Goal: Check status: Check status

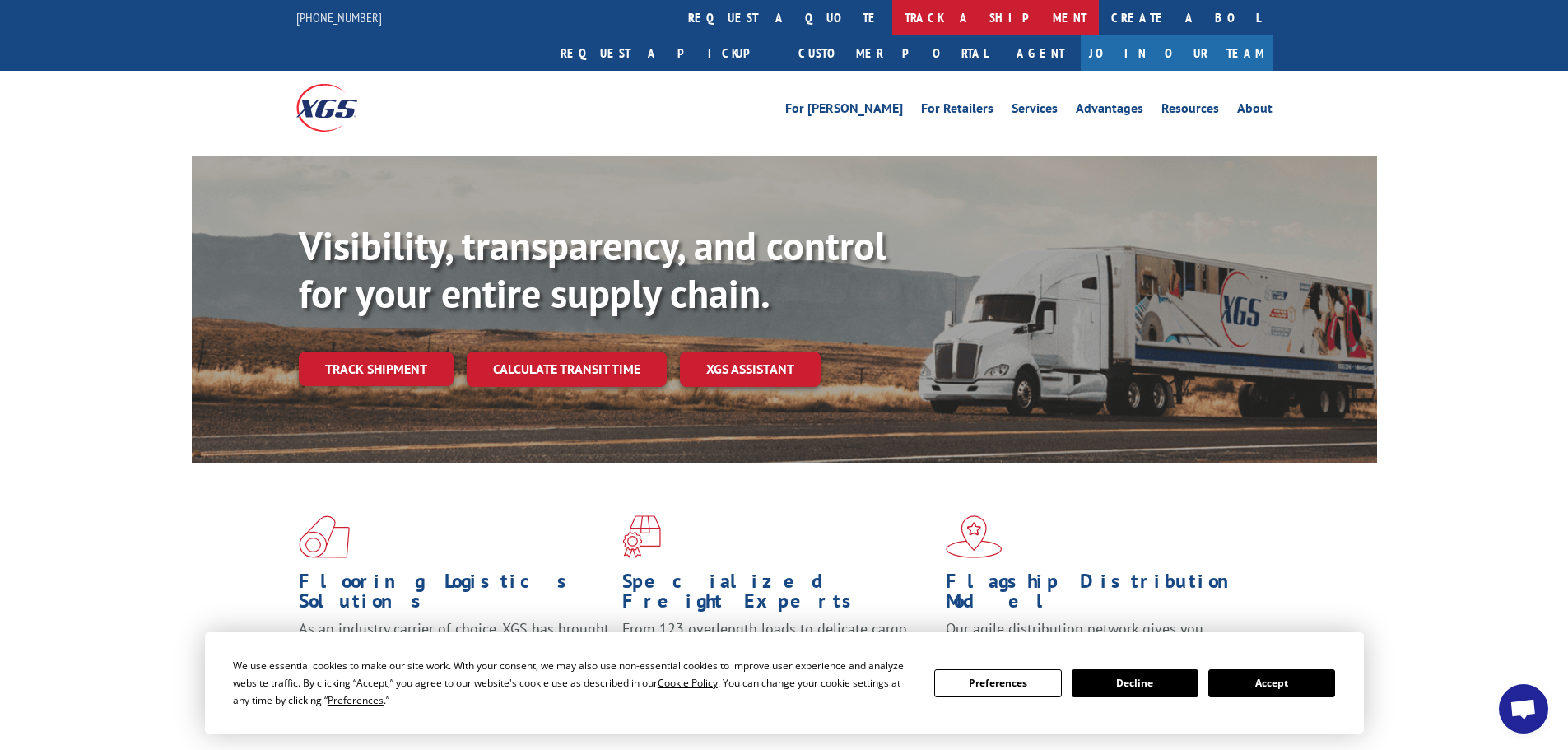
click at [893, 21] on link "track a shipment" at bounding box center [996, 17] width 206 height 36
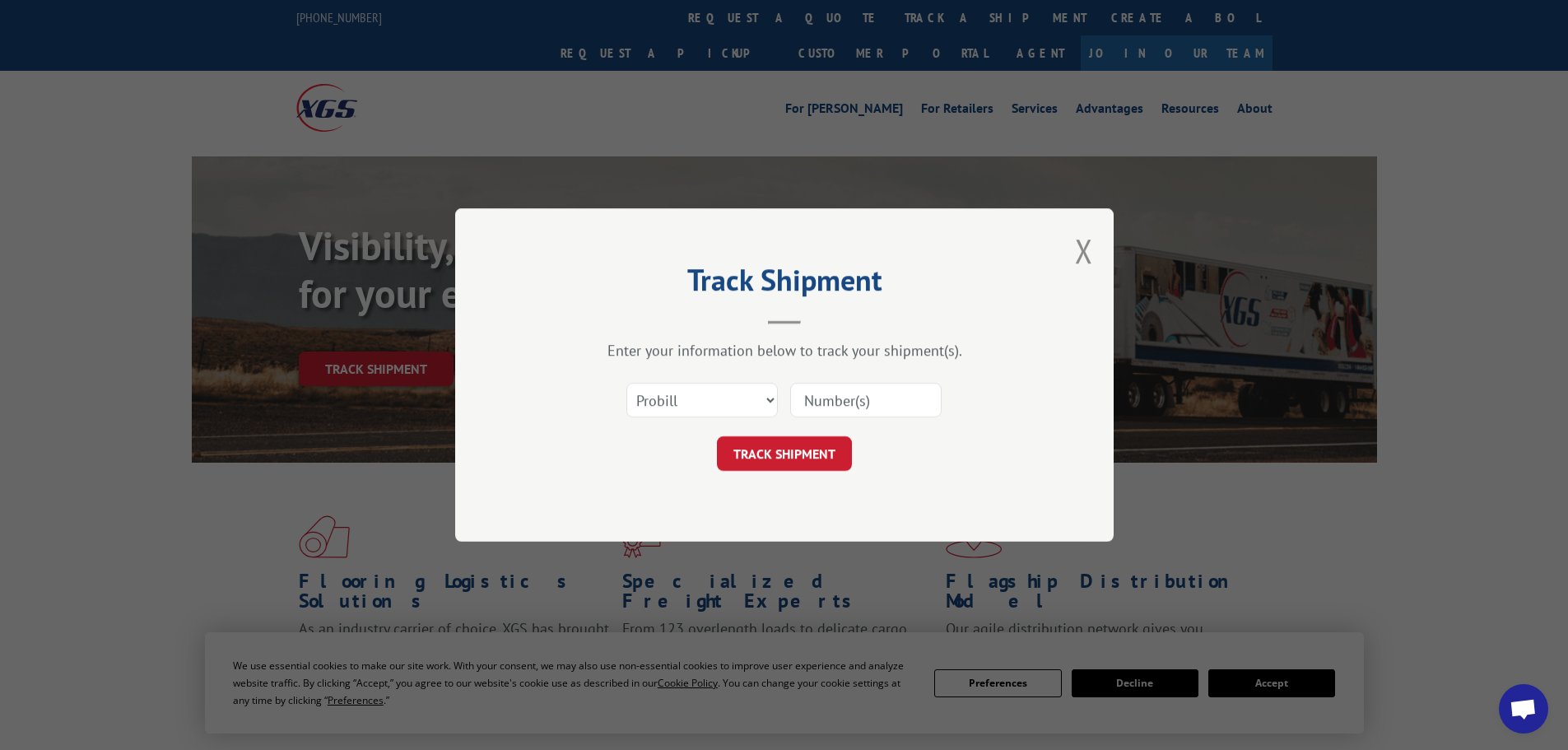
paste input "15340362"
type input "15340362"
click at [822, 449] on button "TRACK SHIPMENT" at bounding box center [785, 453] width 135 height 35
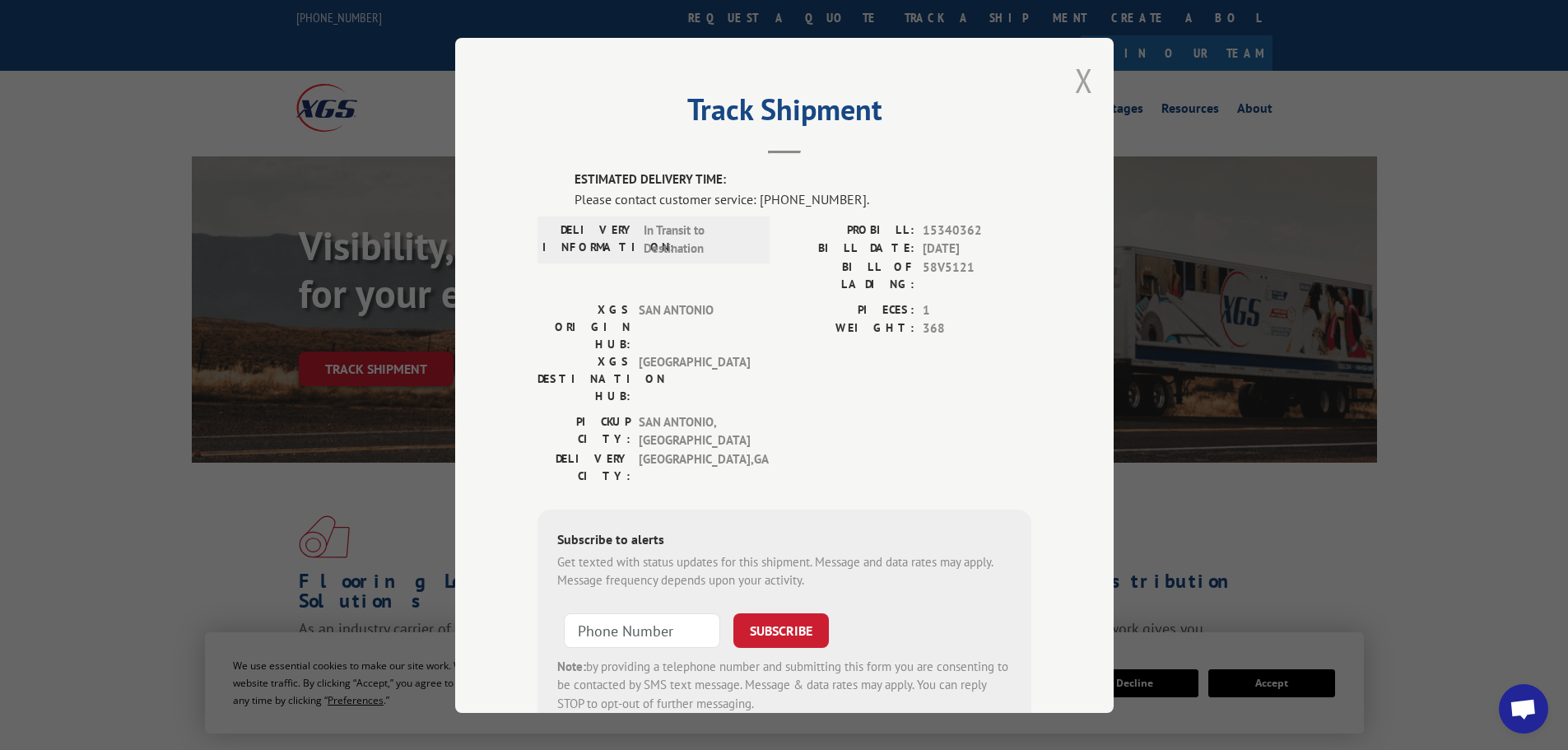
click at [1079, 78] on button "Close modal" at bounding box center [1084, 80] width 18 height 44
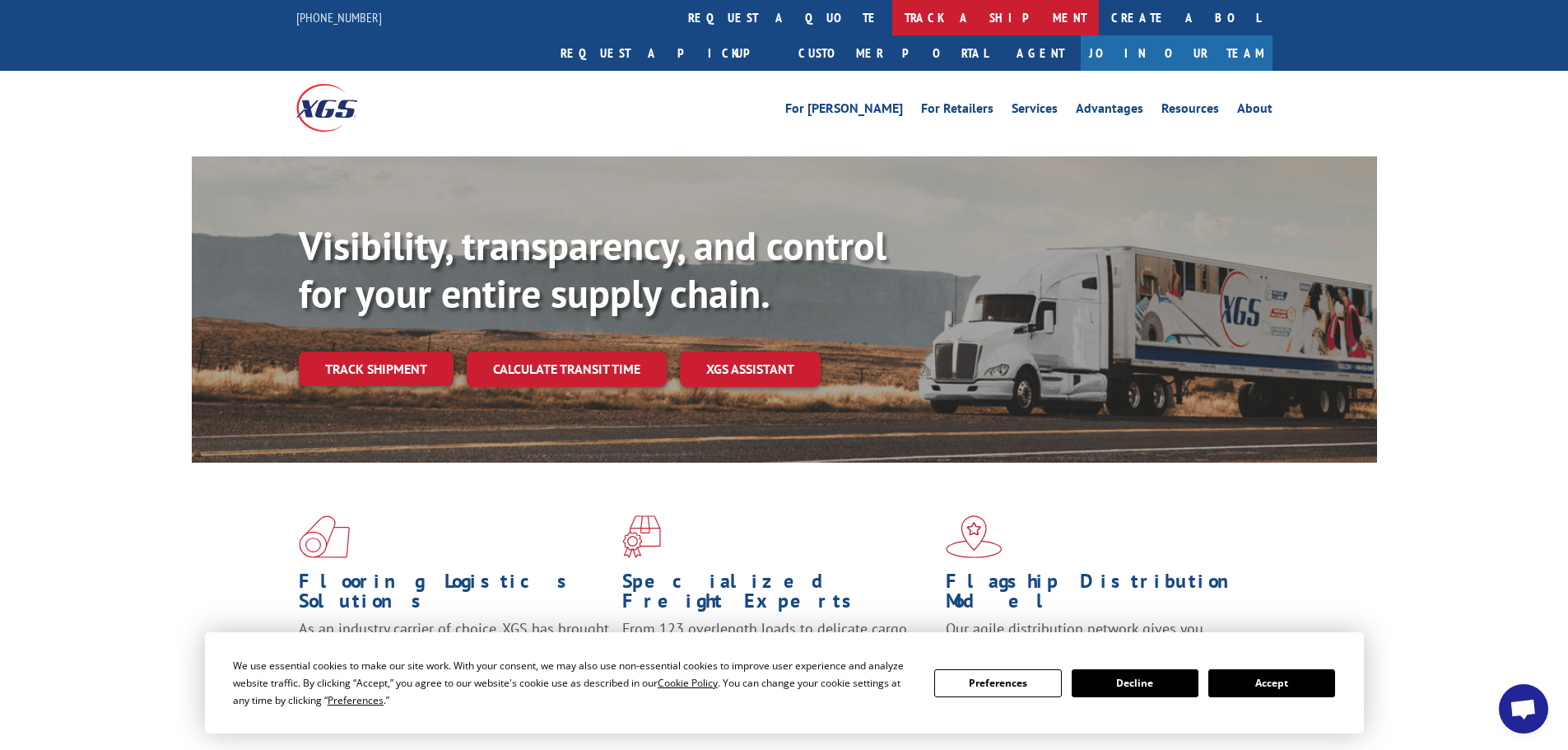
click at [893, 19] on link "track a shipment" at bounding box center [996, 17] width 206 height 36
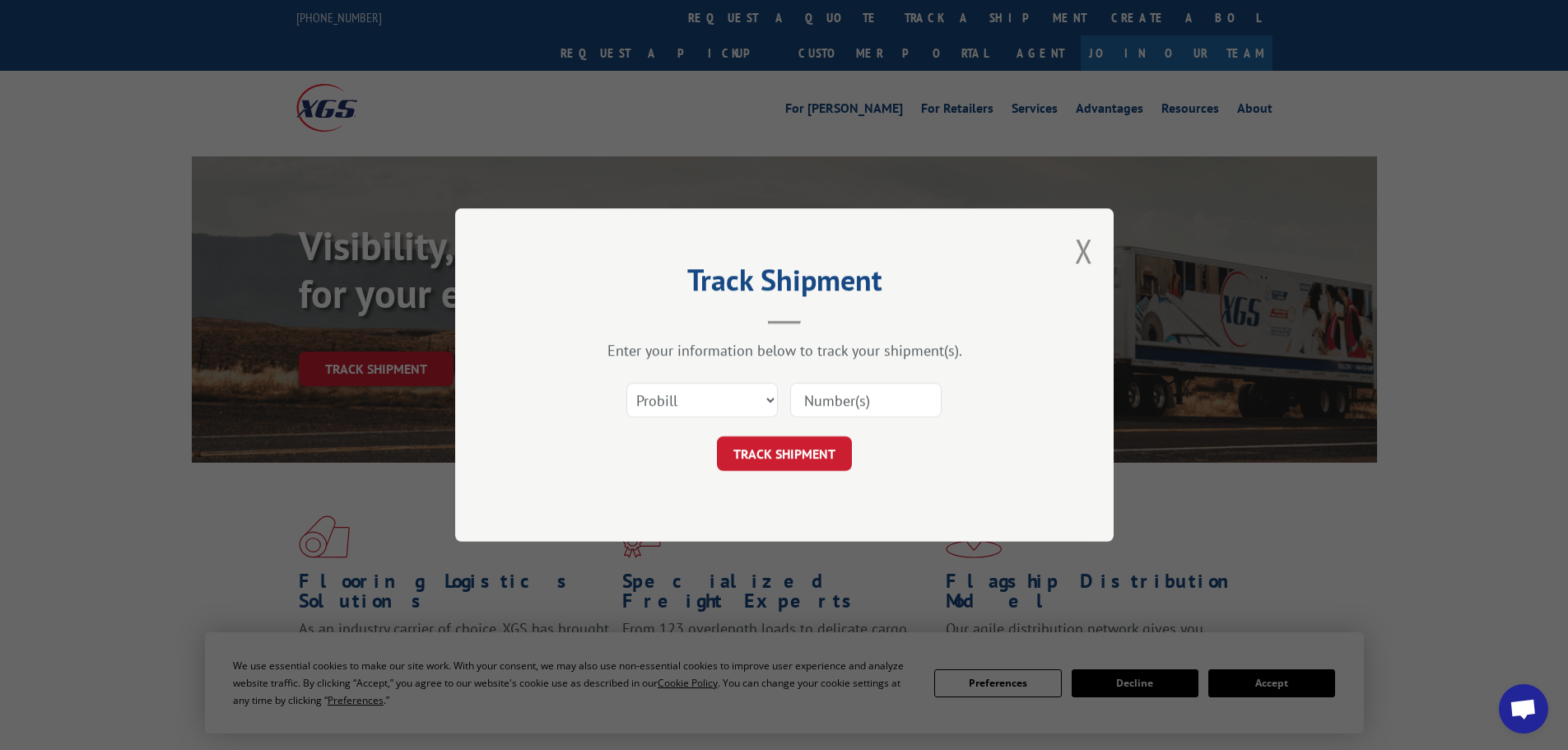
click at [820, 405] on input at bounding box center [866, 400] width 152 height 35
paste input "15472465"
type input "15472465"
click at [804, 453] on button "TRACK SHIPMENT" at bounding box center [785, 453] width 135 height 35
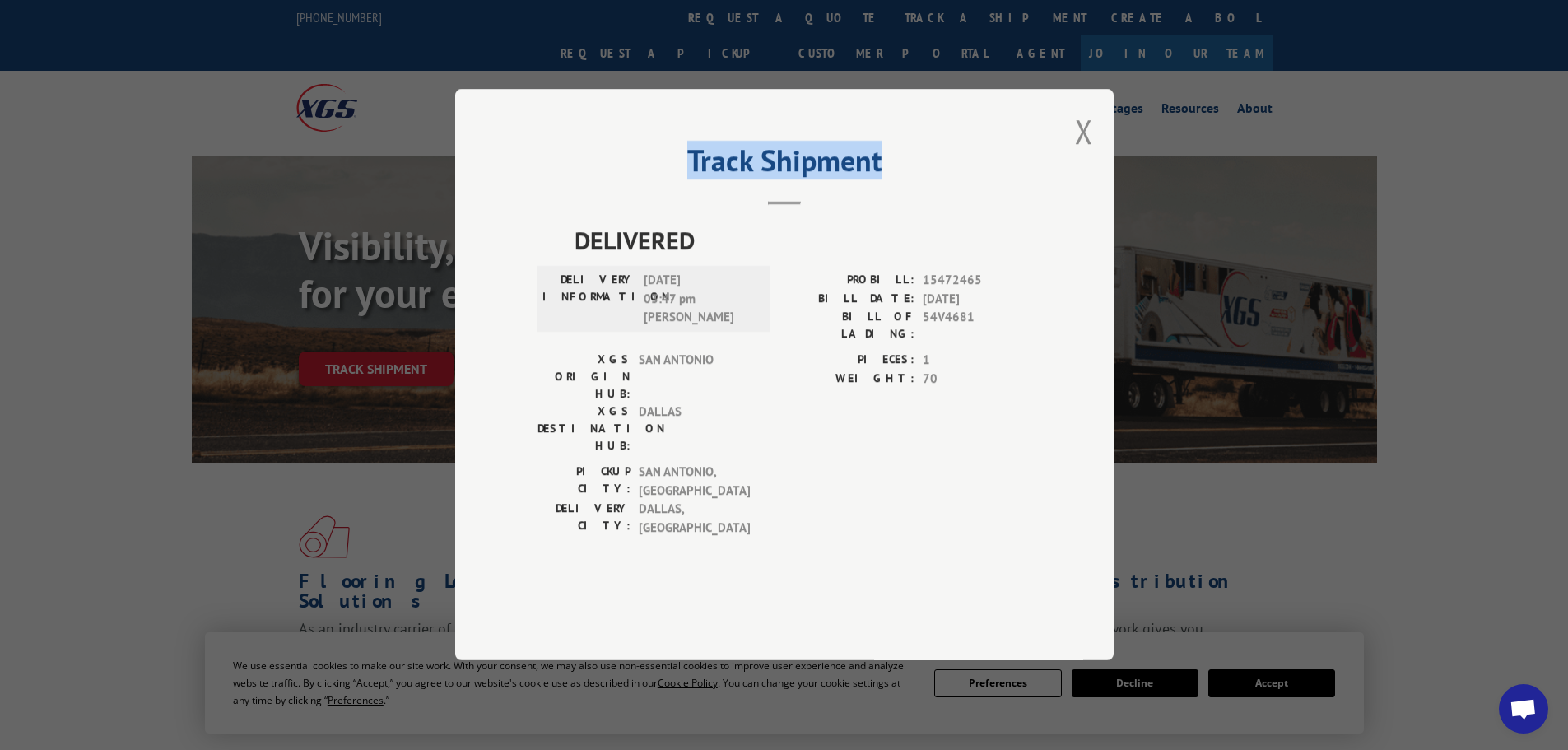
drag, startPoint x: 904, startPoint y: 179, endPoint x: 582, endPoint y: 221, distance: 324.7
click at [582, 221] on div "Track Shipment DELIVERED DELIVERY INFORMATION: [DATE] 03:47 pm [PERSON_NAME]: 1…" at bounding box center [785, 374] width 659 height 571
click at [584, 181] on h2 "Track Shipment" at bounding box center [784, 164] width 494 height 31
click at [1085, 153] on button "Close modal" at bounding box center [1084, 131] width 18 height 44
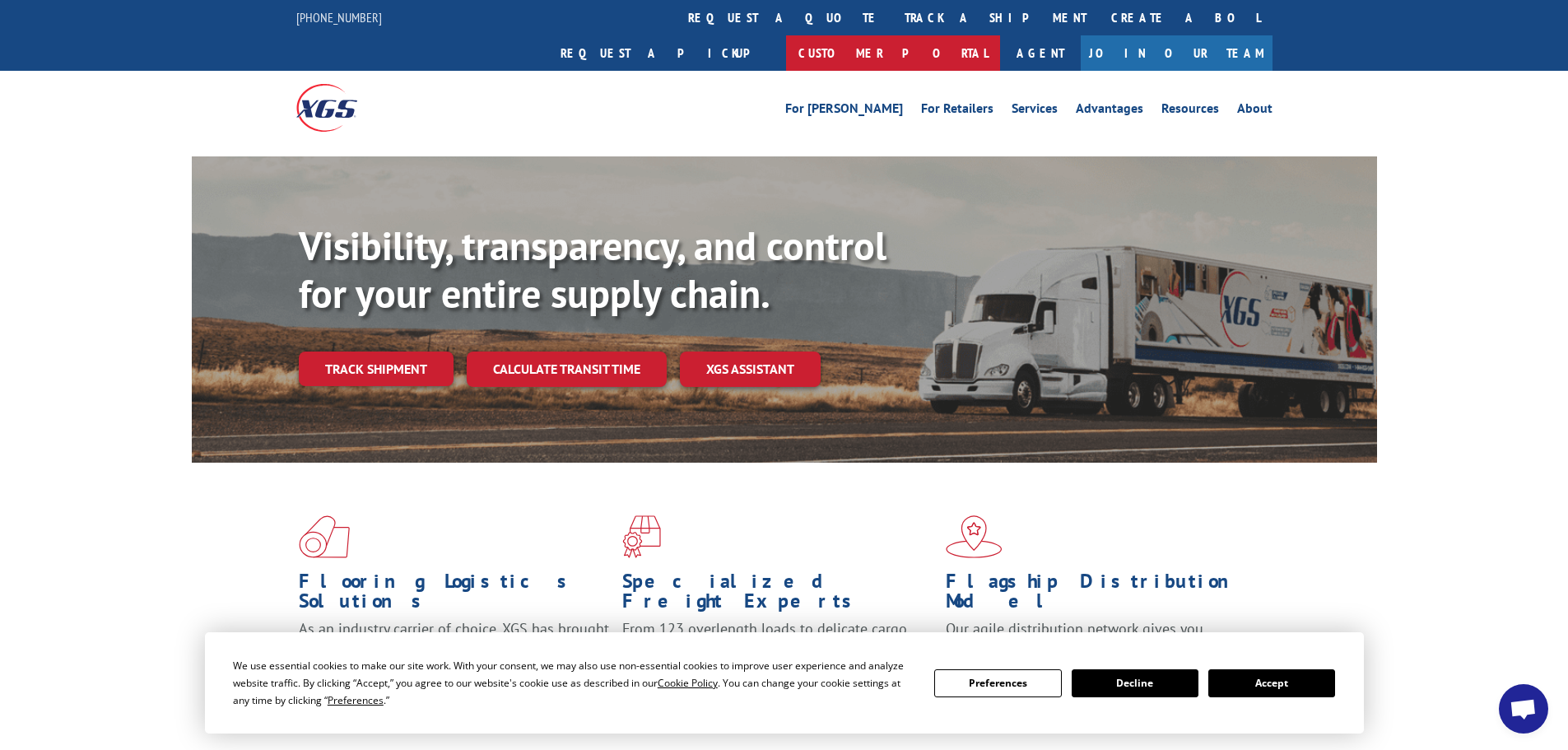
click at [1000, 36] on link "Customer Portal" at bounding box center [893, 53] width 214 height 36
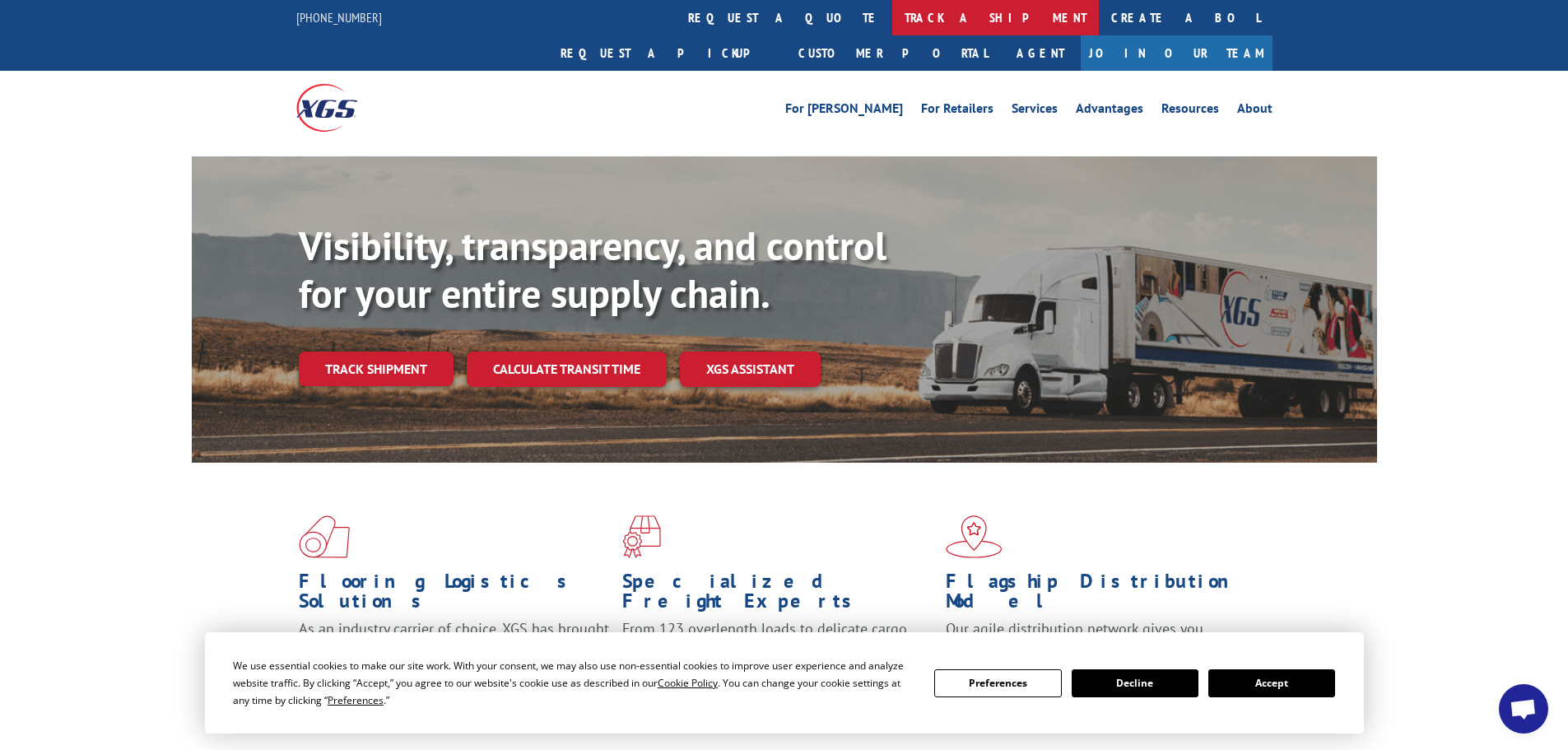
click at [893, 17] on link "track a shipment" at bounding box center [996, 17] width 206 height 36
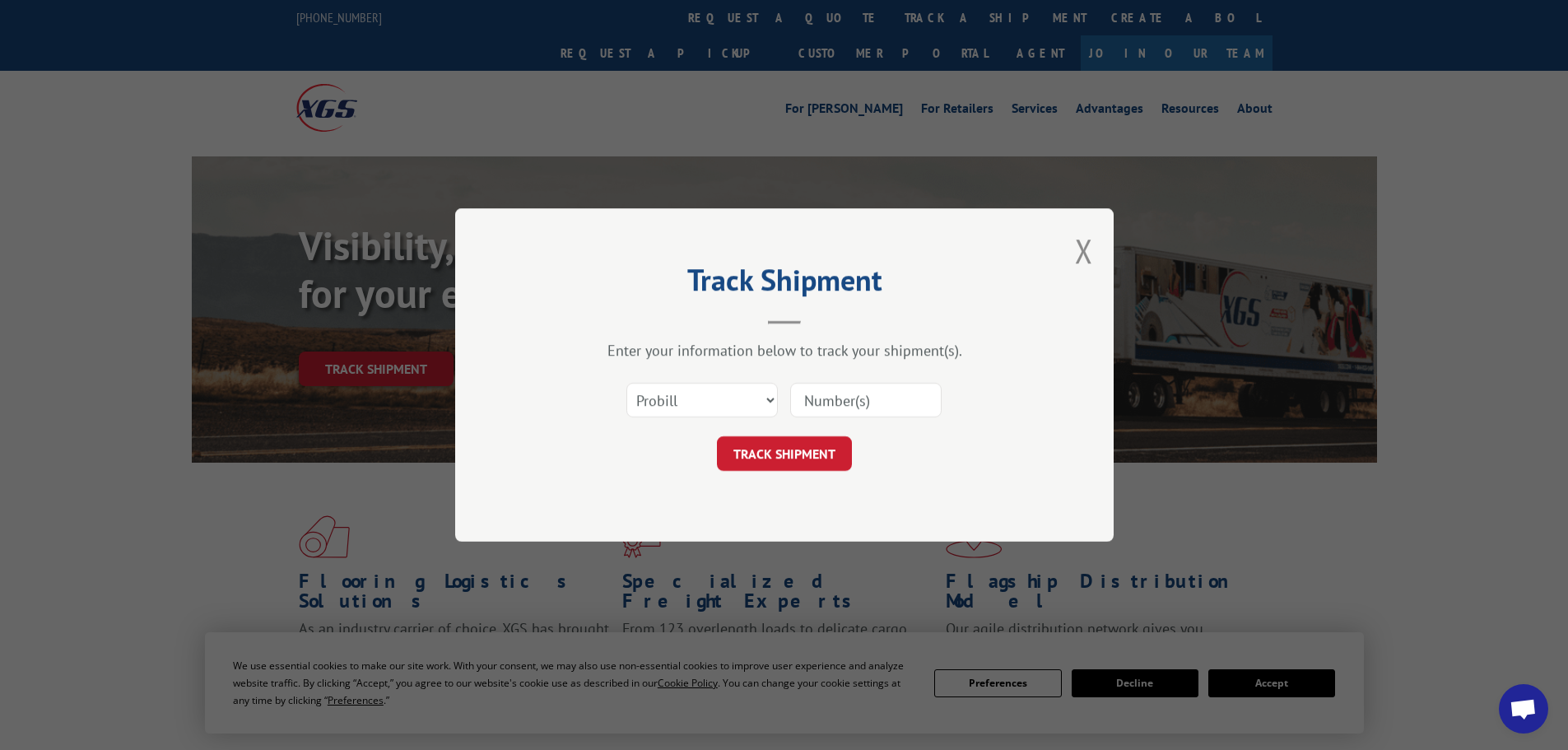
paste input "15472465"
type input "15472465"
click at [808, 449] on button "TRACK SHIPMENT" at bounding box center [785, 453] width 135 height 35
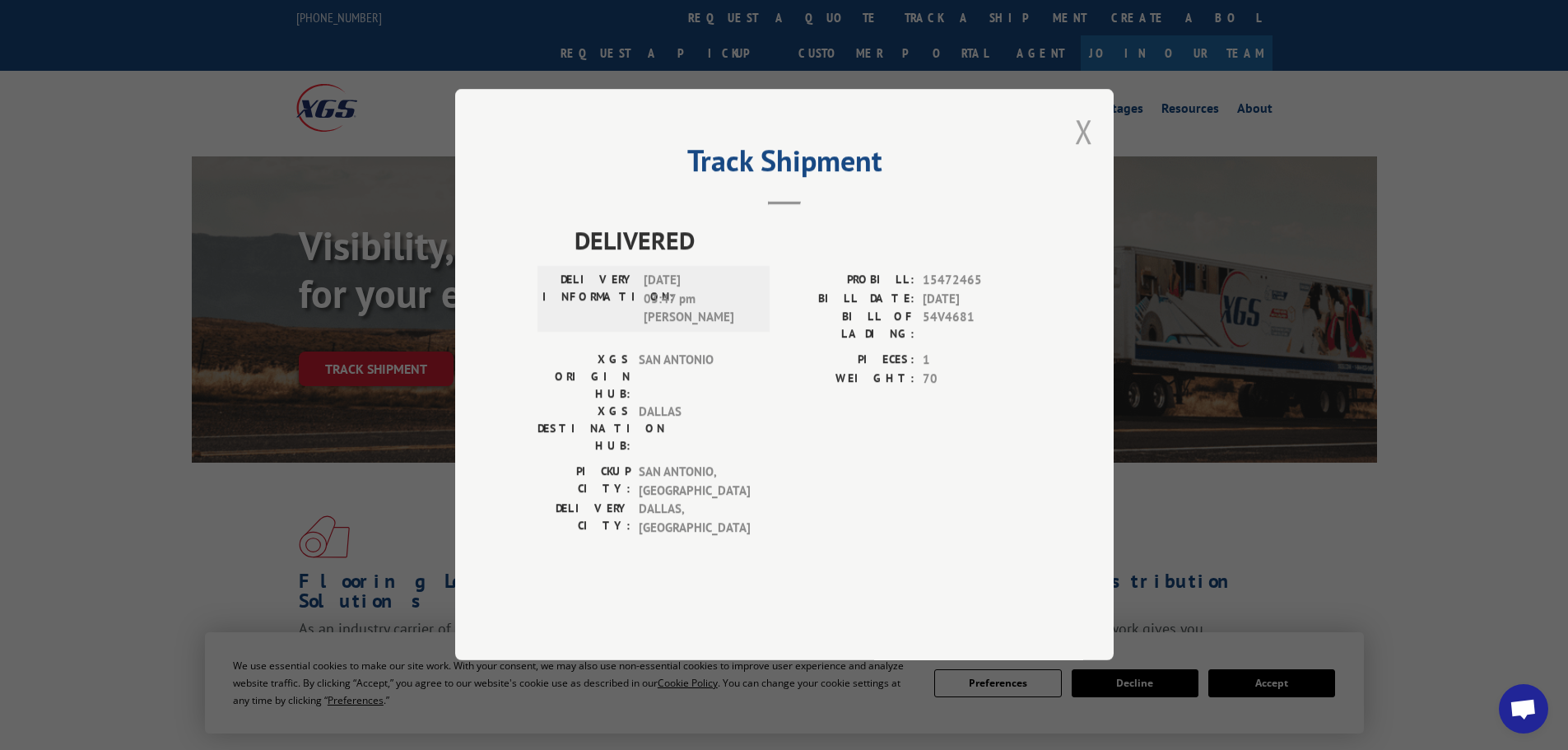
click at [1082, 153] on button "Close modal" at bounding box center [1084, 131] width 18 height 44
